Goal: Navigation & Orientation: Find specific page/section

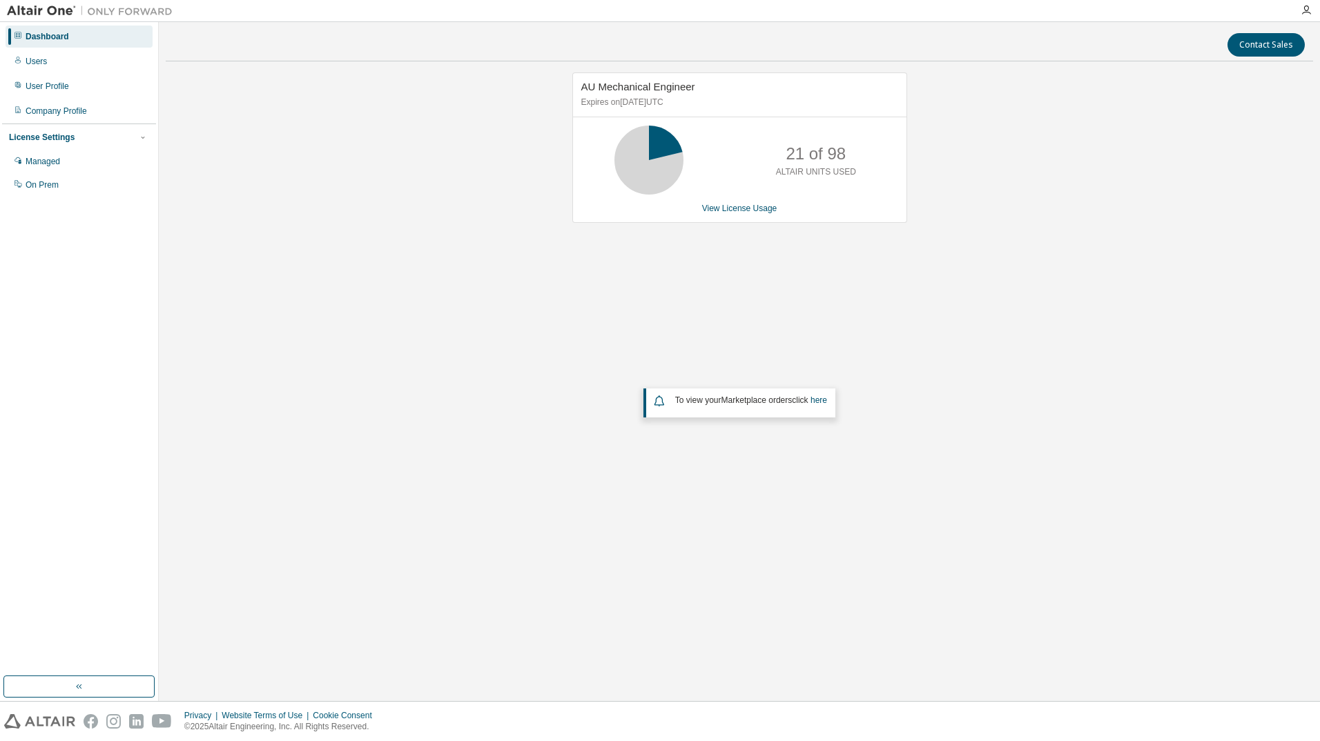
click at [834, 163] on p "21 of 98" at bounding box center [816, 153] width 60 height 23
click at [855, 256] on div "AU Mechanical Engineer Expires on [DATE] UTC 21 of 98 ALTAIR UNITS USED View Li…" at bounding box center [739, 313] width 1147 height 482
